Goal: Task Accomplishment & Management: Manage account settings

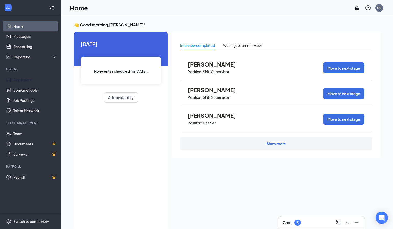
drag, startPoint x: 0, startPoint y: 0, endPoint x: 34, endPoint y: 76, distance: 82.8
click at [34, 76] on link "Applicants" at bounding box center [35, 80] width 44 height 10
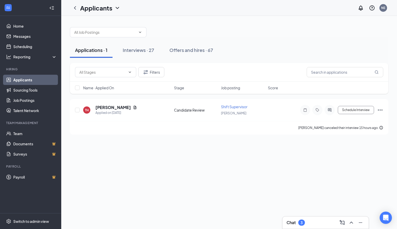
click at [186, 54] on button "Offers and hires · 67" at bounding box center [191, 49] width 54 height 15
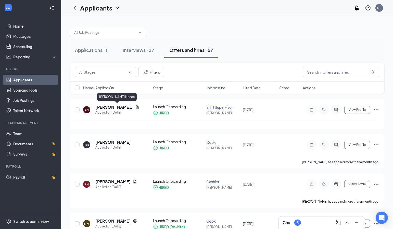
click at [117, 104] on h5 "[PERSON_NAME] Needs" at bounding box center [114, 107] width 38 height 6
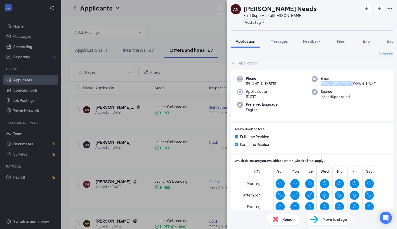
drag, startPoint x: 319, startPoint y: 85, endPoint x: 352, endPoint y: 84, distance: 32.7
click at [352, 84] on span "[EMAIL_ADDRESS][DOMAIN_NAME]" at bounding box center [349, 83] width 56 height 5
copy span "[EMAIL_ADDRESS][DOMAIN_NAME]"
click at [194, 100] on div "AN [PERSON_NAME] Needs Shift Supervisor at [PERSON_NAME] Add a tag Application …" at bounding box center [198, 114] width 397 height 229
click at [153, 139] on div "AN [PERSON_NAME] Needs Shift Supervisor at [PERSON_NAME] Add a tag Application …" at bounding box center [198, 114] width 397 height 229
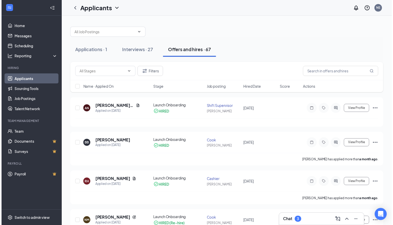
scroll to position [128, 0]
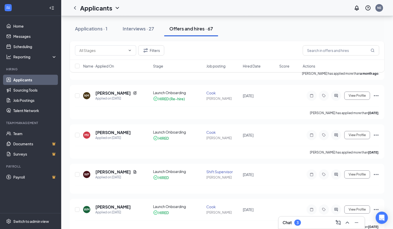
click at [120, 206] on h5 "[PERSON_NAME]" at bounding box center [112, 207] width 35 height 6
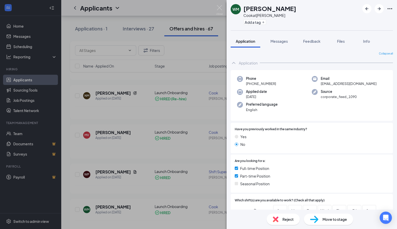
click at [178, 93] on div "[PERSON_NAME] [PERSON_NAME] at [PERSON_NAME] Add a tag Application Messages Fee…" at bounding box center [198, 114] width 397 height 229
